Goal: Navigation & Orientation: Find specific page/section

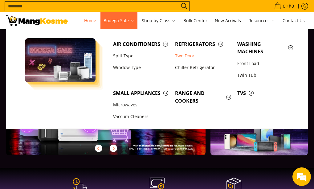
click at [196, 56] on link "Two Door" at bounding box center [203, 56] width 62 height 12
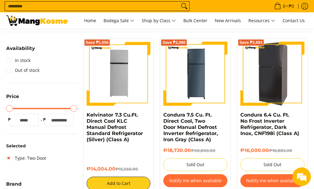
scroll to position [31, 0]
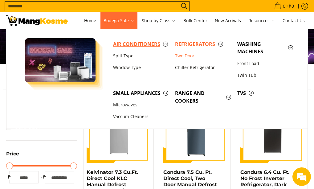
click at [137, 47] on span "Air Conditioners" at bounding box center [141, 44] width 56 height 8
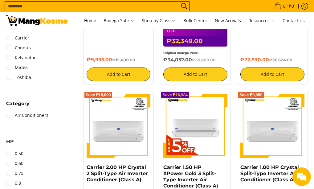
scroll to position [92, 0]
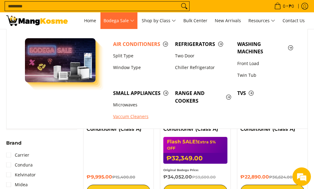
click at [123, 115] on link "Vaccum Cleaners" at bounding box center [141, 117] width 62 height 12
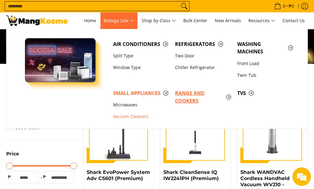
click at [181, 103] on span "Range and Cookers" at bounding box center [203, 96] width 56 height 15
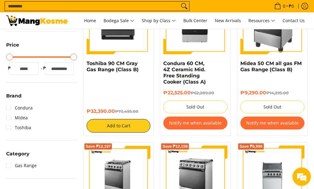
scroll to position [92, 0]
